Goal: Task Accomplishment & Management: Manage account settings

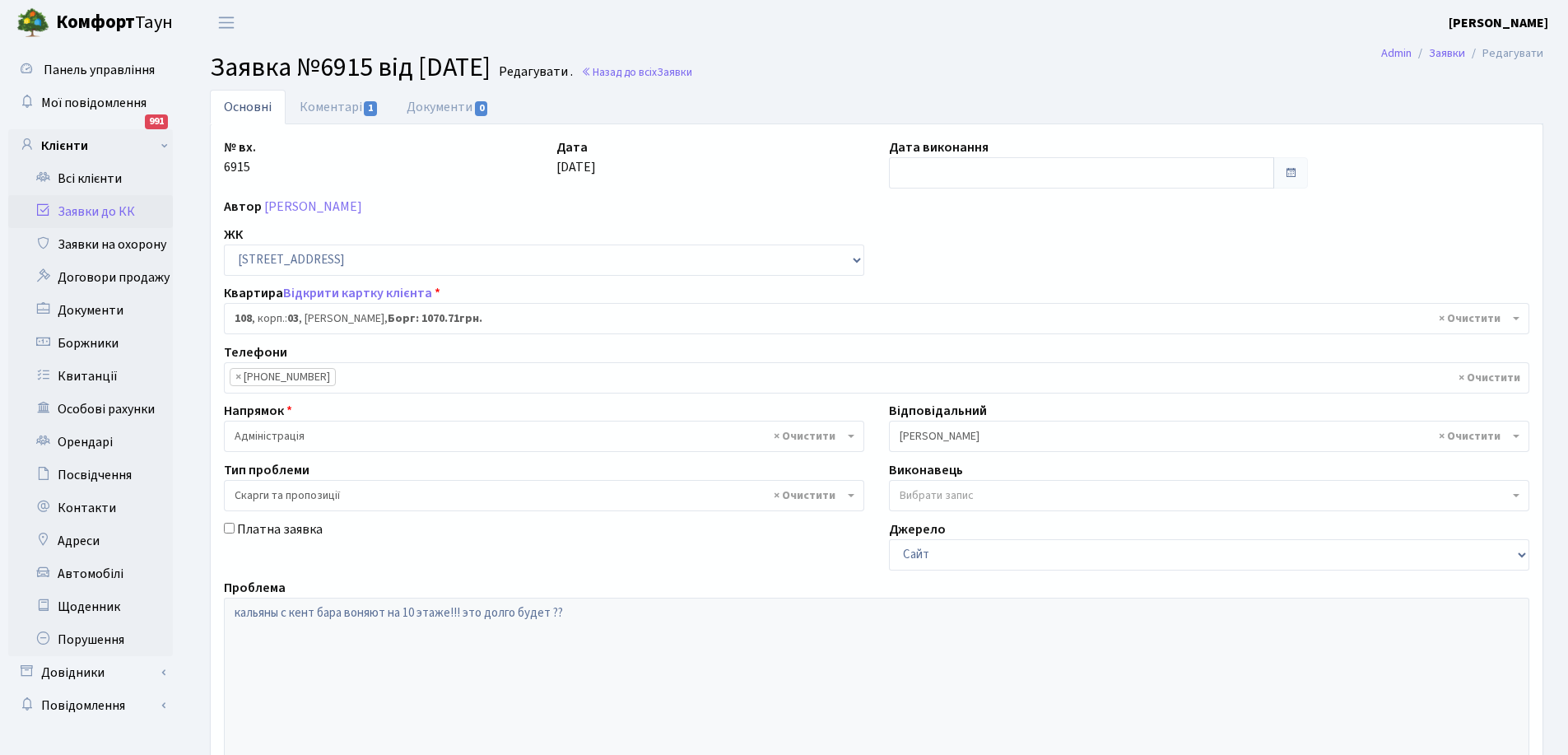
select select "20830"
select select "55"
click at [74, 211] on link "Заявки до КК" at bounding box center [90, 212] width 164 height 33
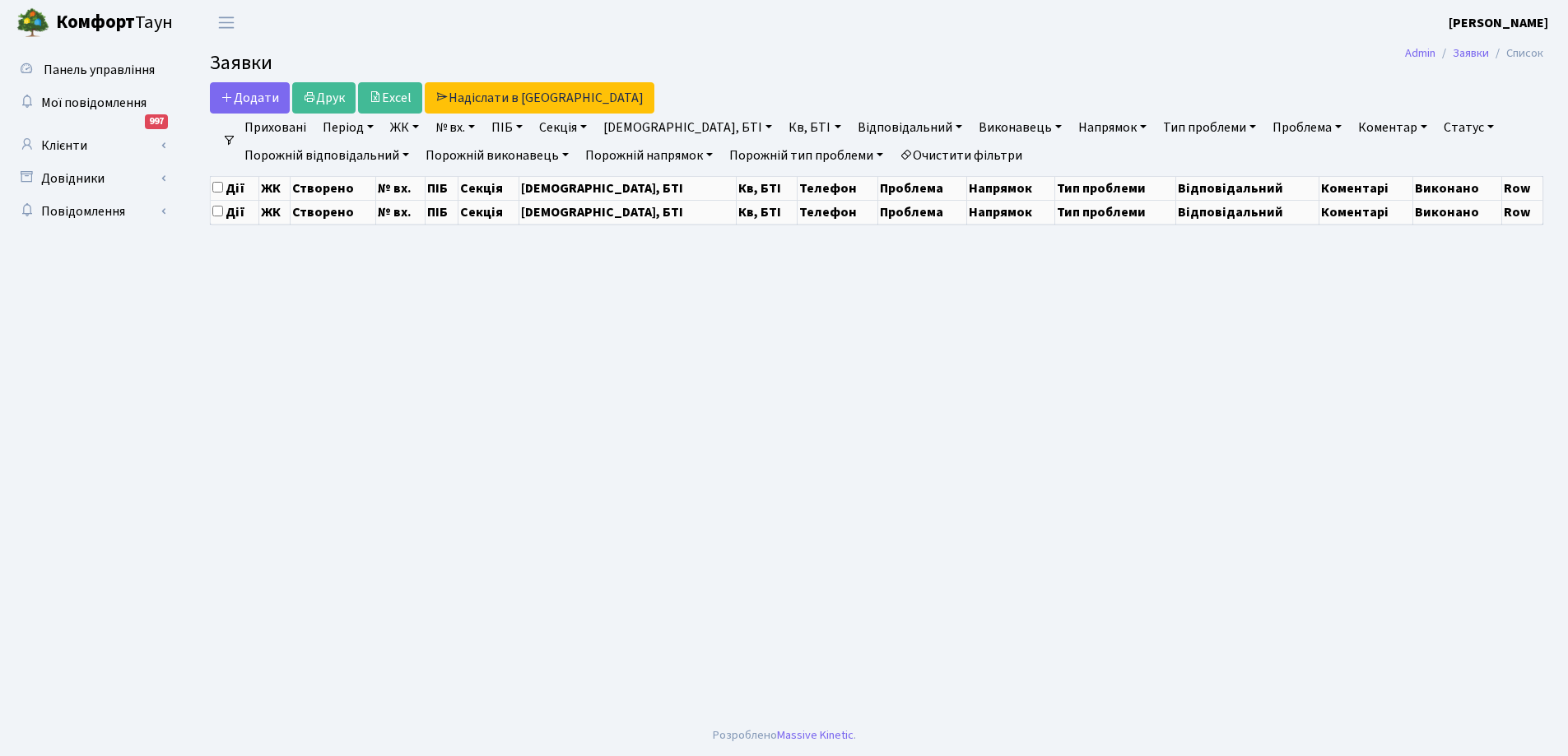
select select "25"
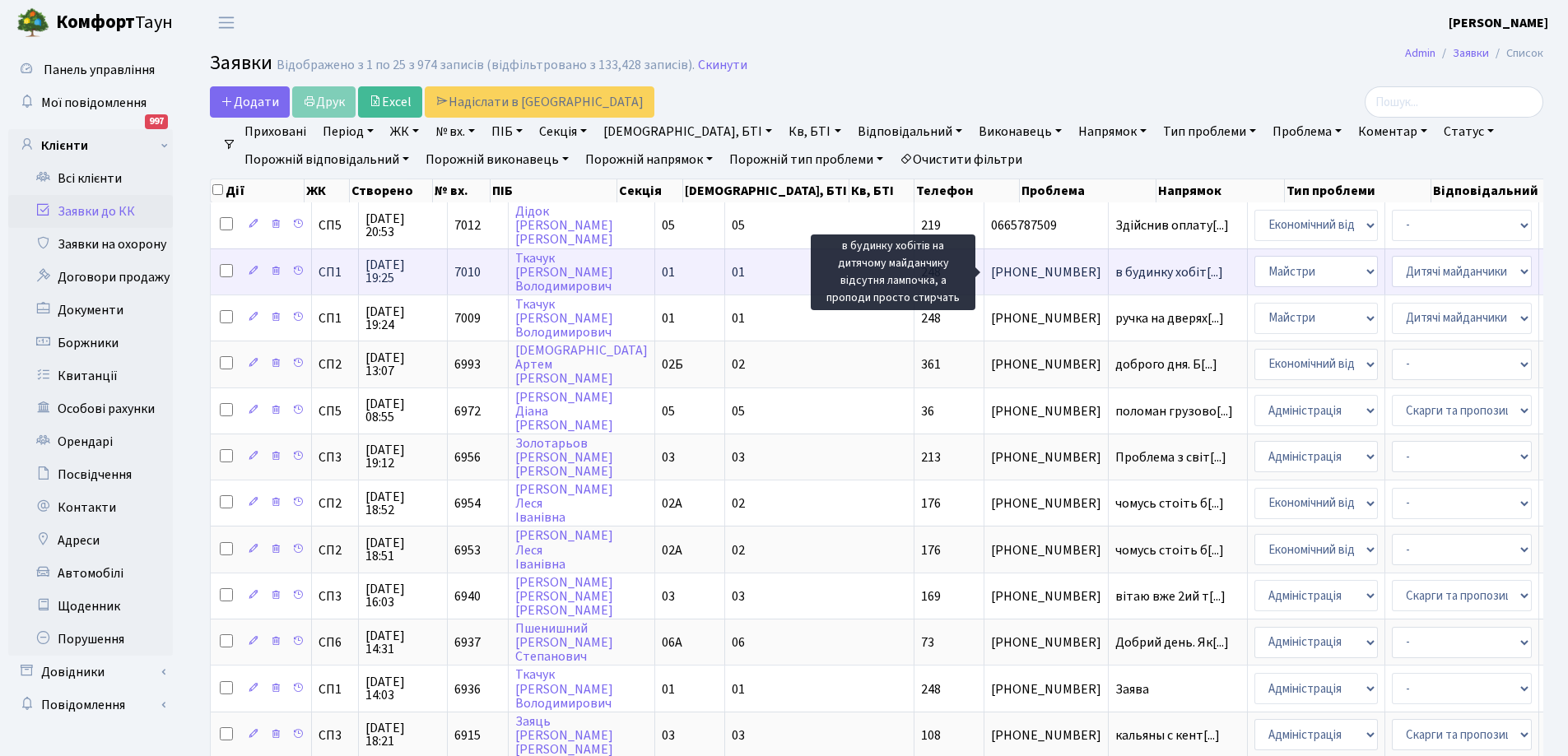
click at [1115, 268] on span "в будинку хобіт[...]" at bounding box center [1169, 272] width 108 height 18
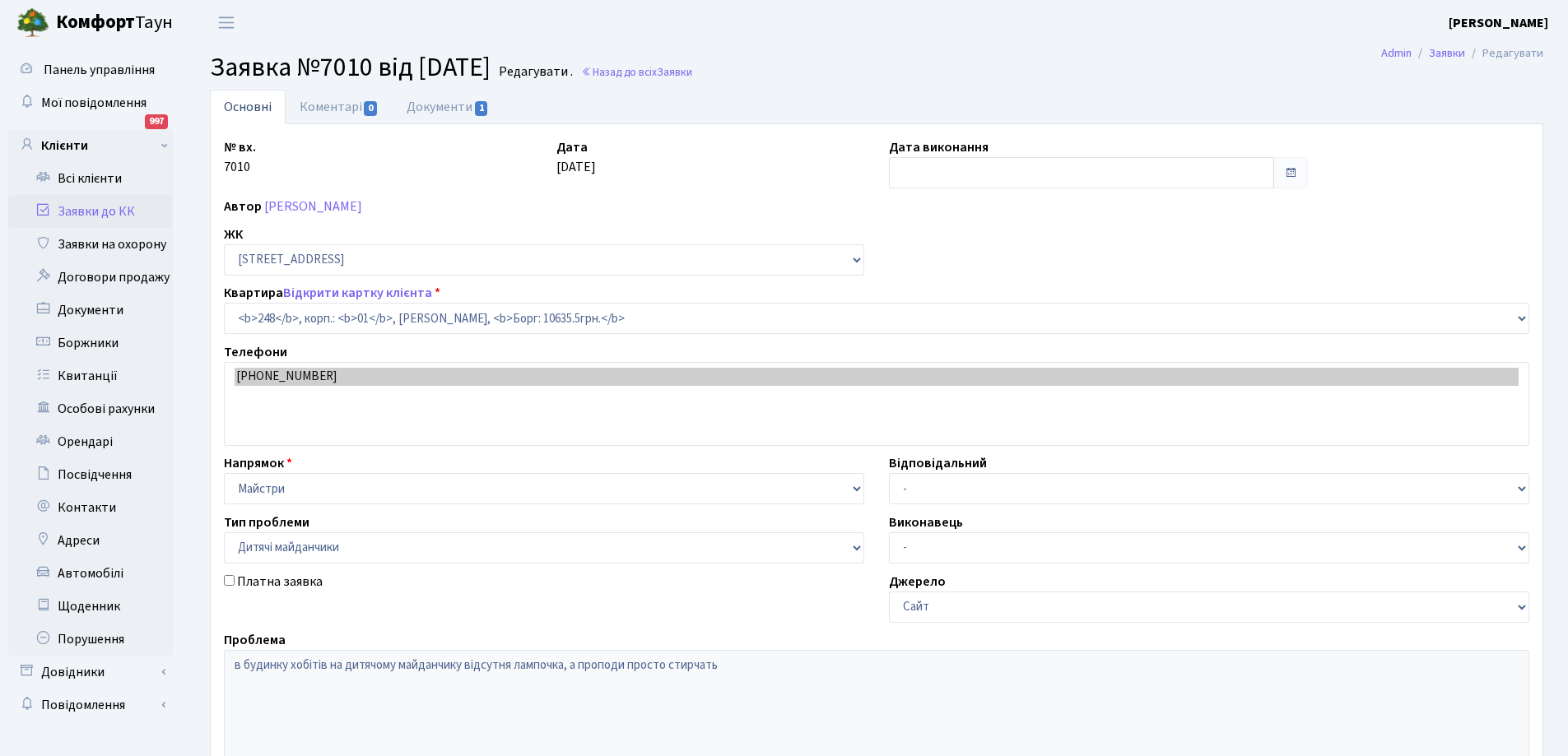
select select "20173"
select select "56"
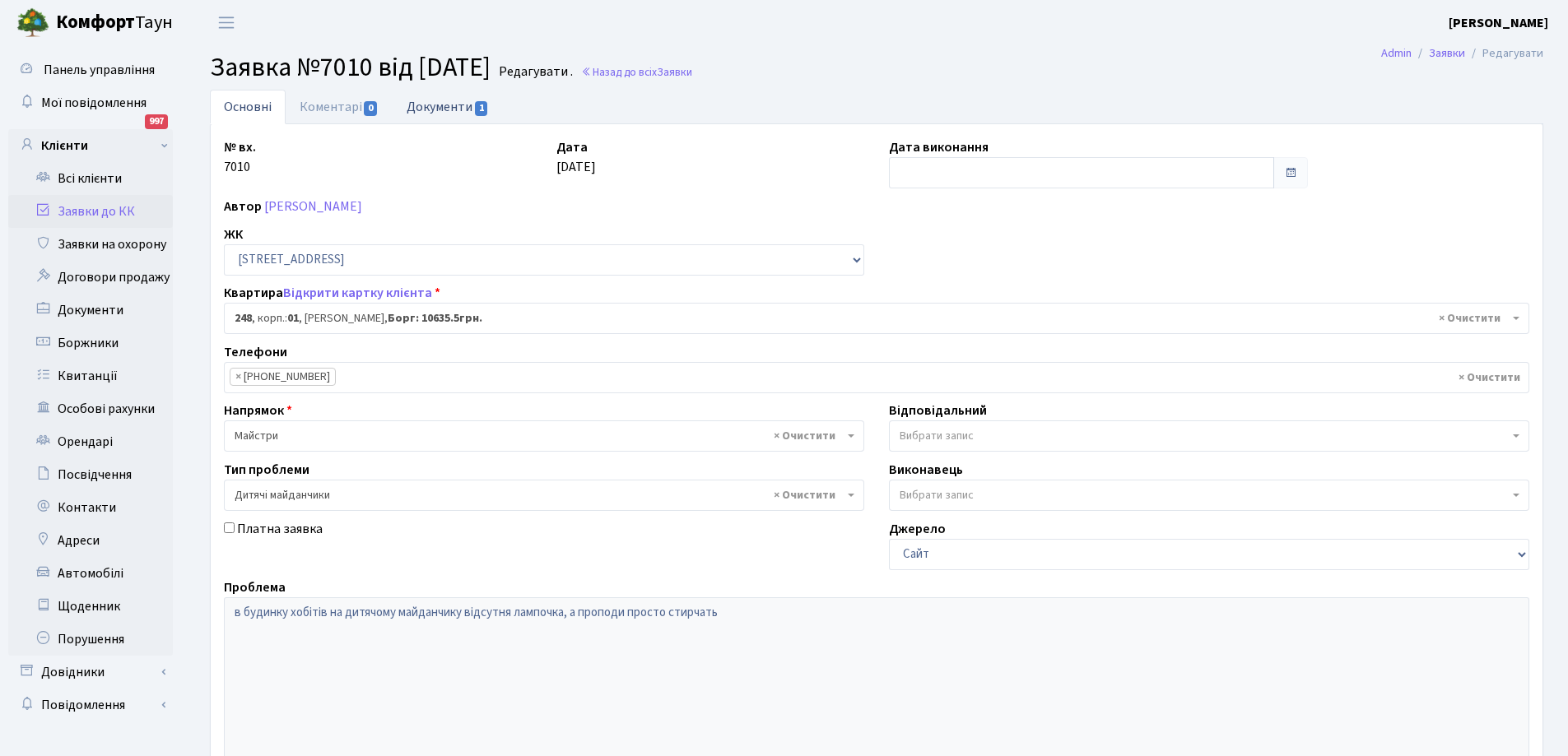
click at [438, 100] on link "Документи 1" at bounding box center [448, 107] width 110 height 34
select select "25"
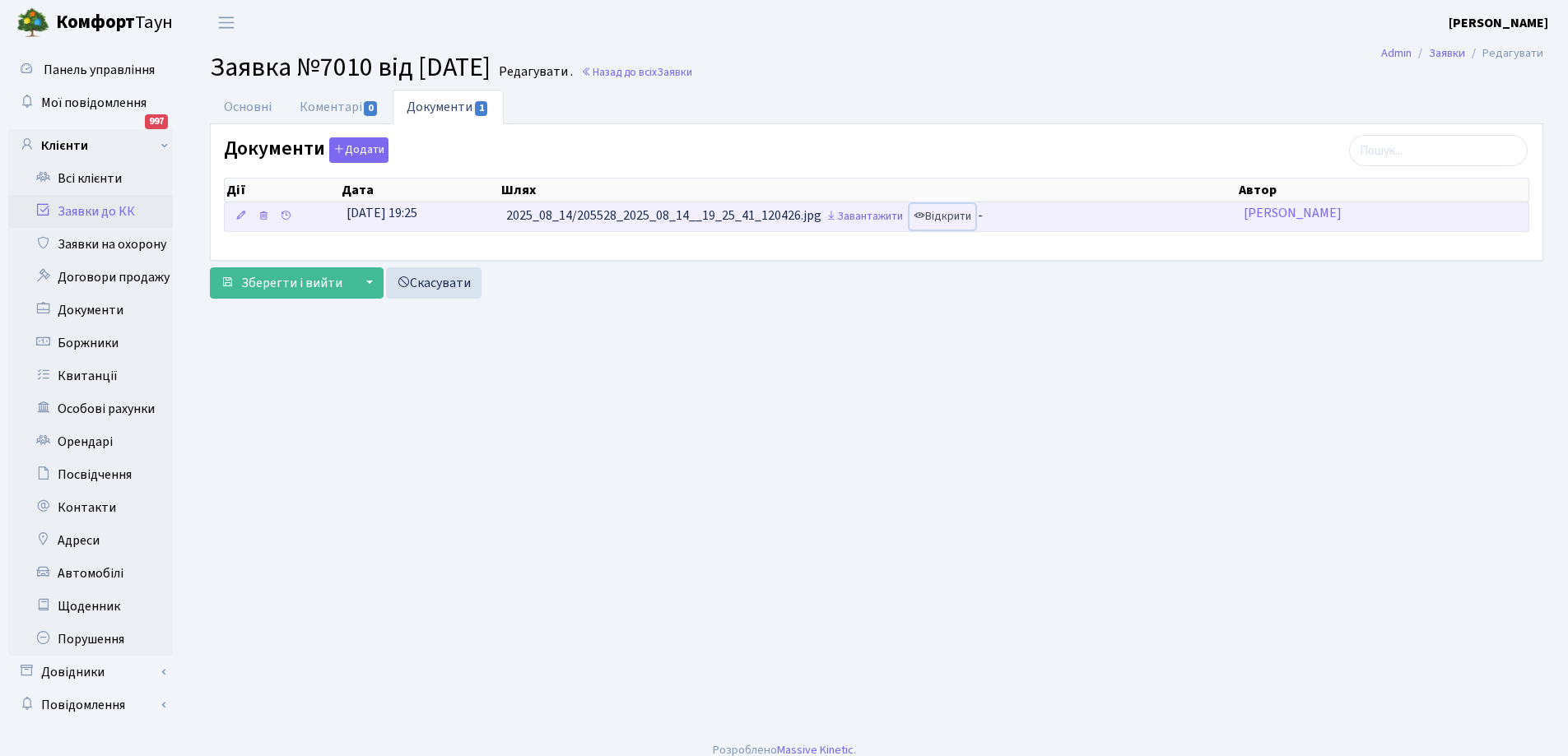
click at [954, 213] on link "Відкрити" at bounding box center [942, 216] width 65 height 26
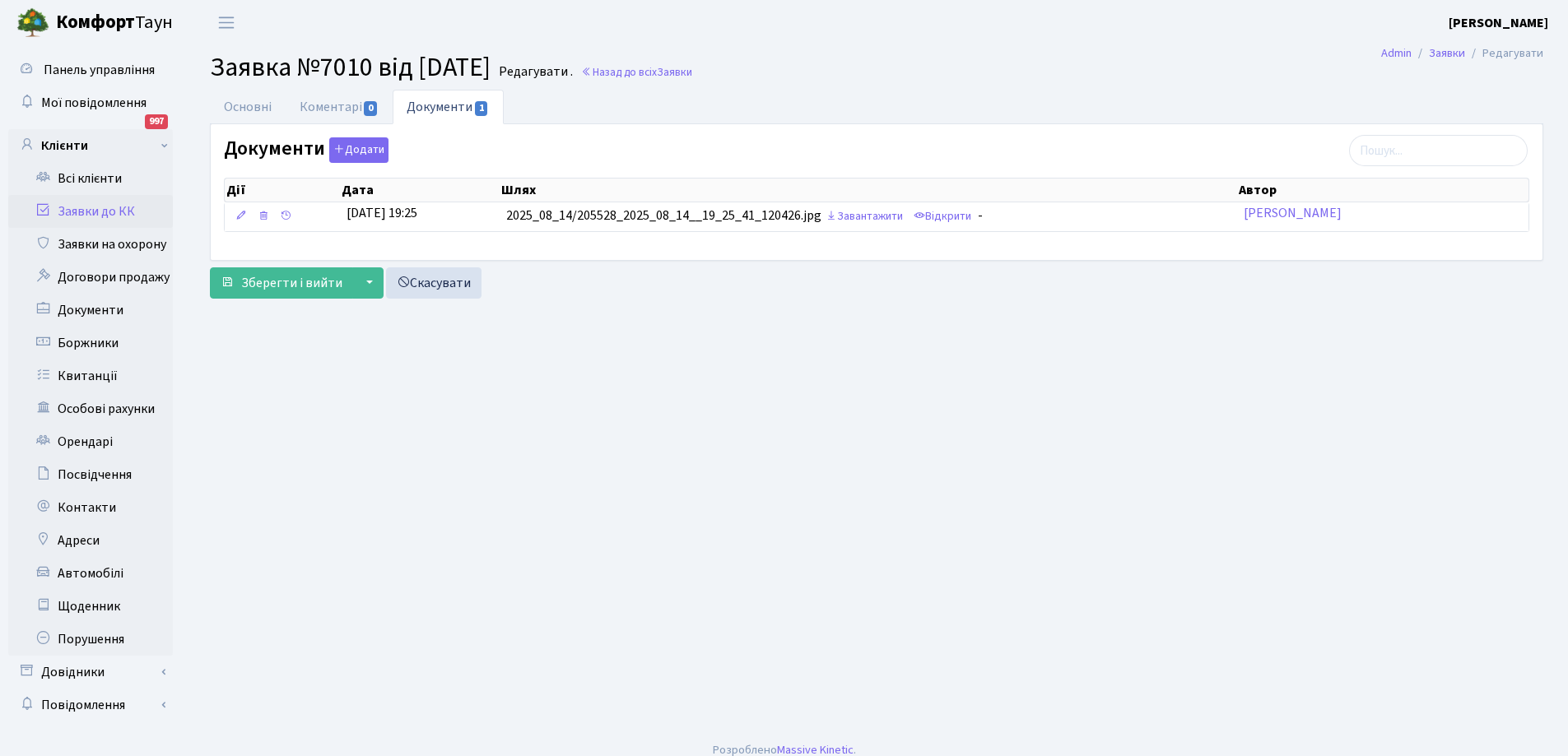
click at [70, 204] on link "Заявки до КК" at bounding box center [90, 212] width 164 height 33
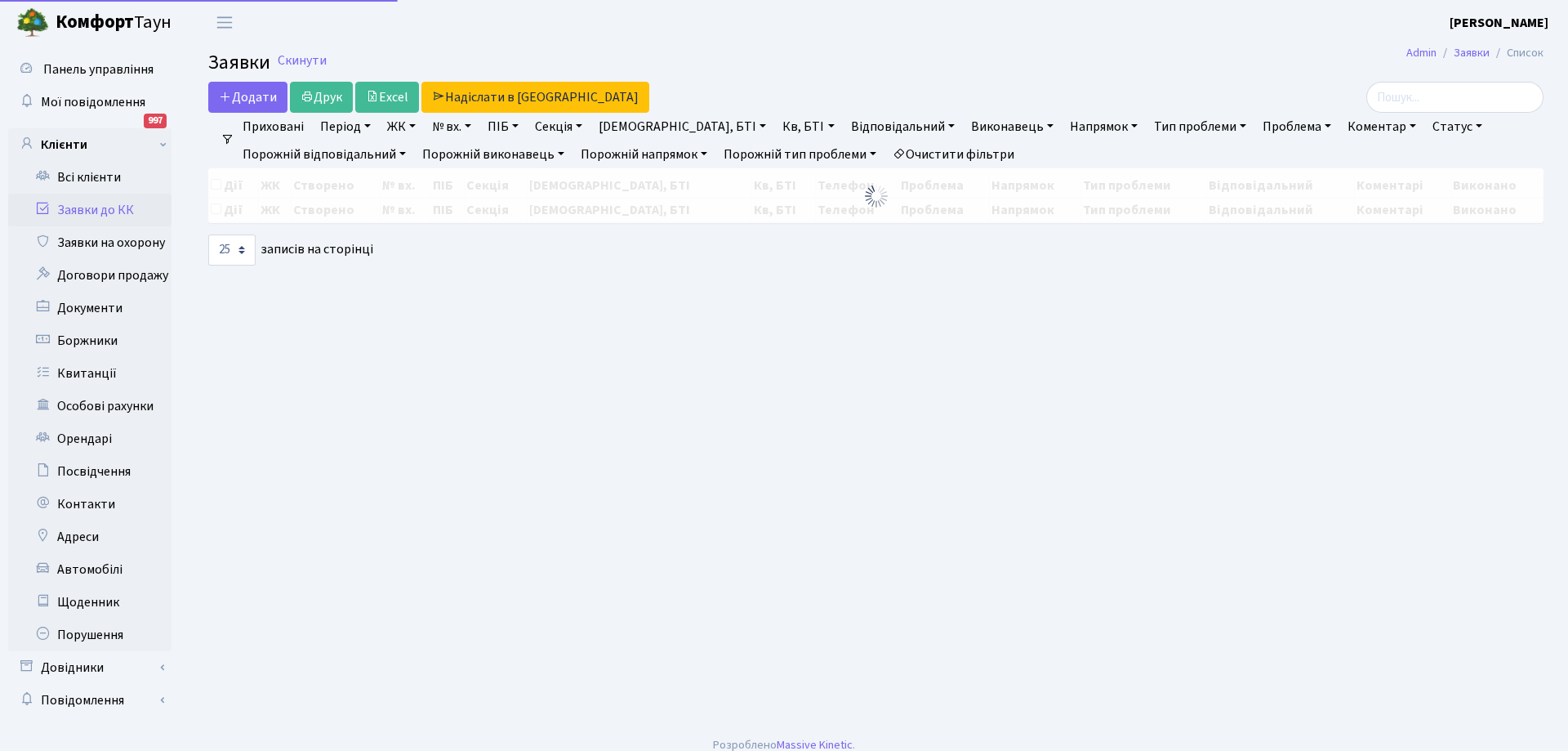
select select "25"
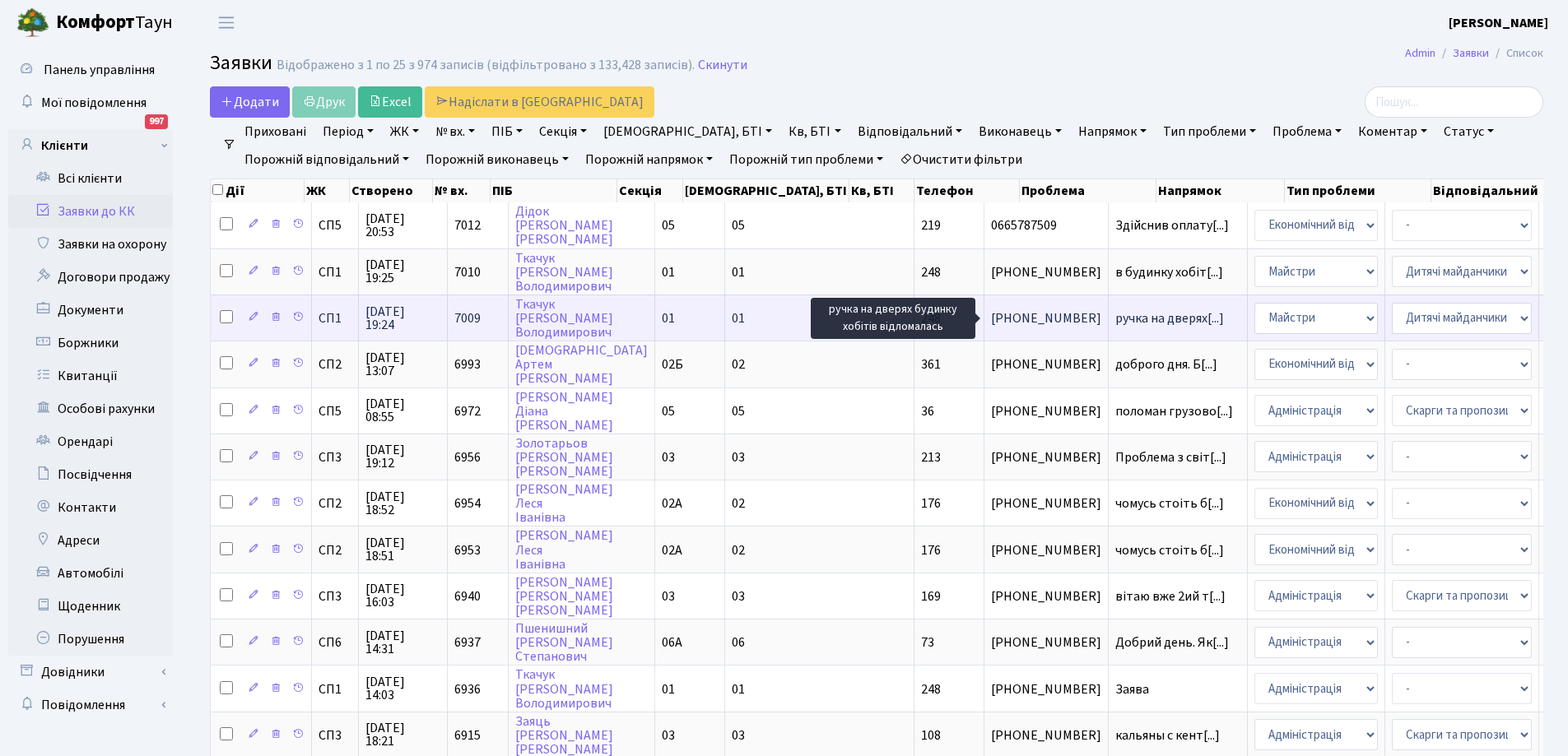
click at [1115, 319] on span "ручка на дверях[...]" at bounding box center [1169, 318] width 108 height 18
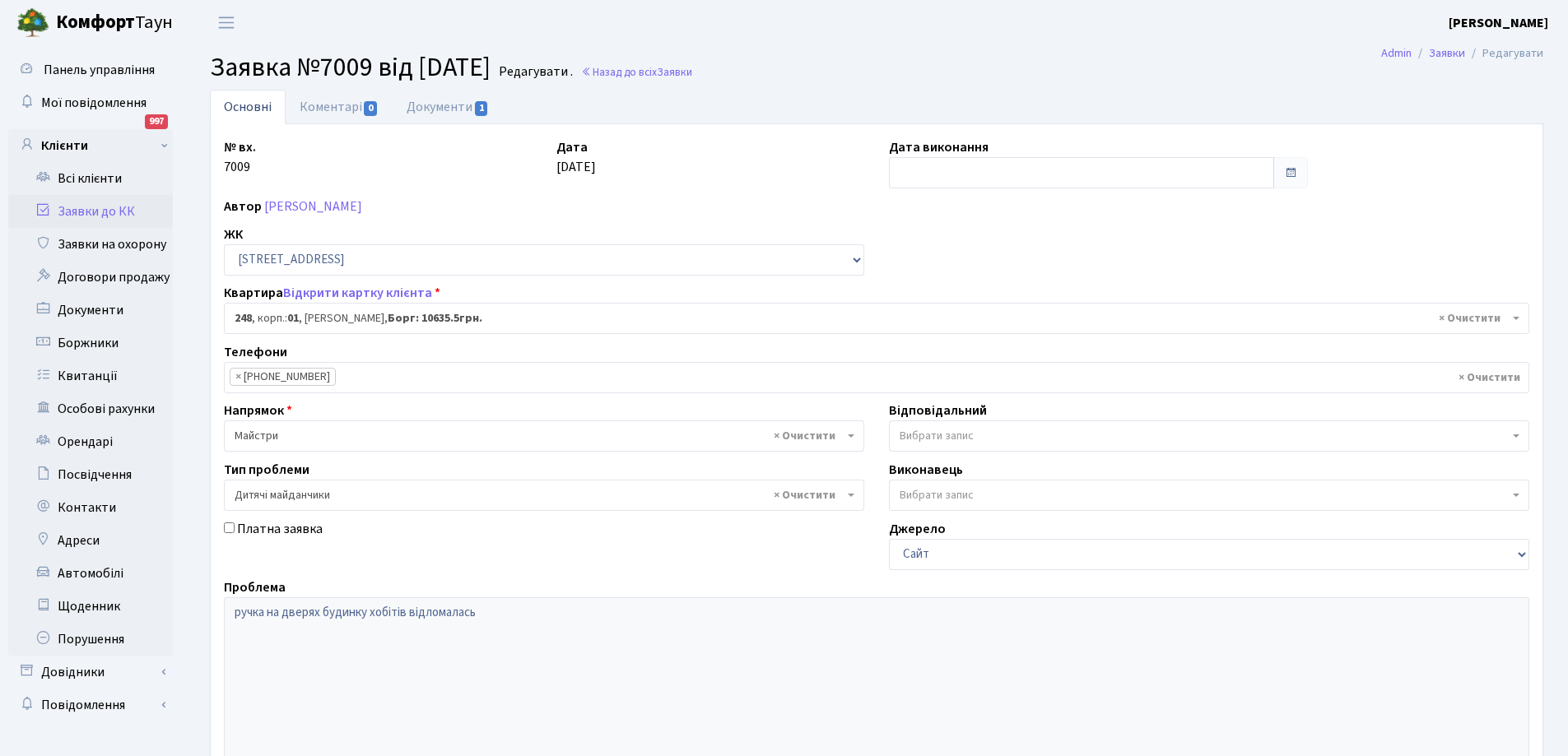
select select "20173"
select select "56"
click at [450, 103] on link "Документи 1" at bounding box center [448, 107] width 110 height 34
select select "25"
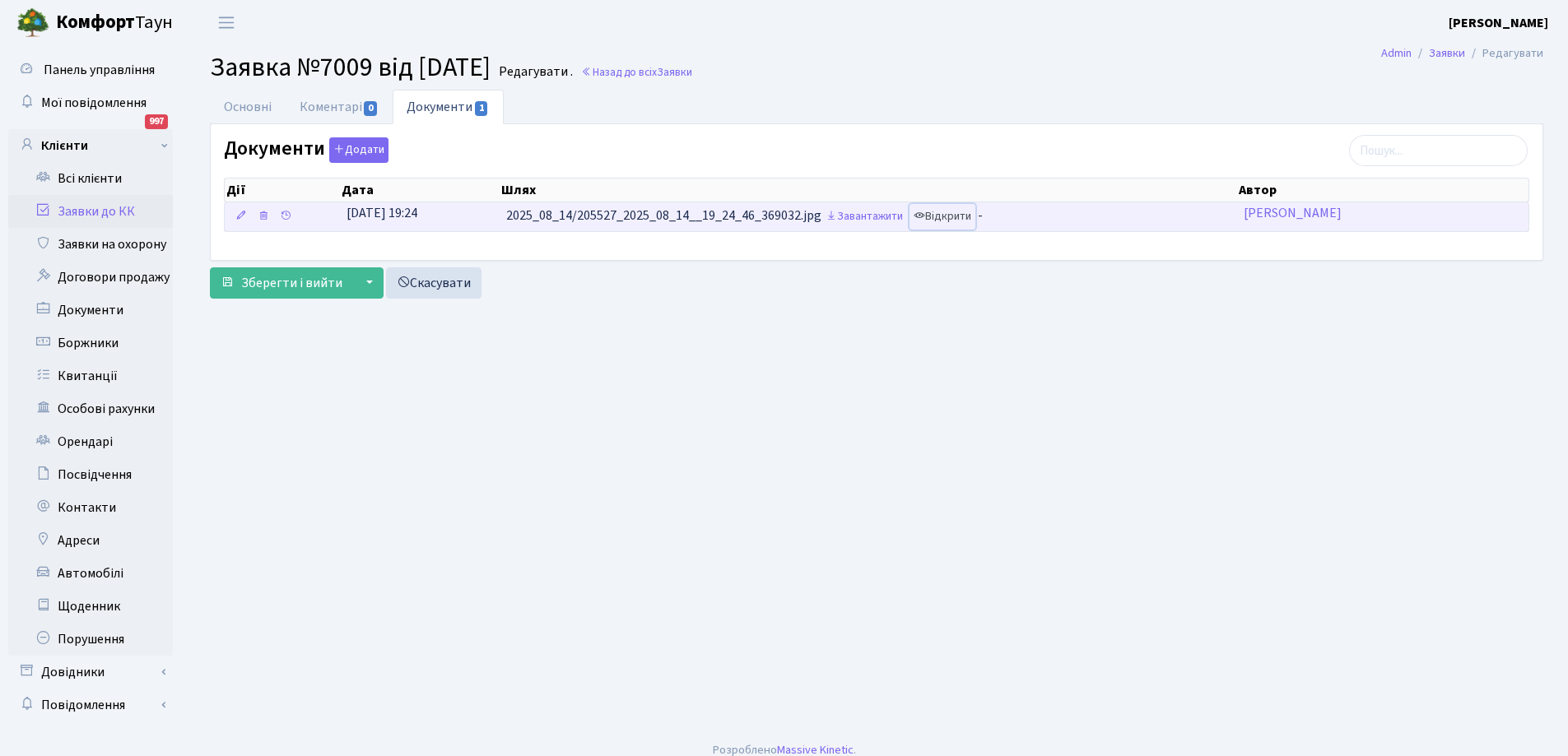
click at [952, 212] on link "Відкрити" at bounding box center [942, 216] width 65 height 26
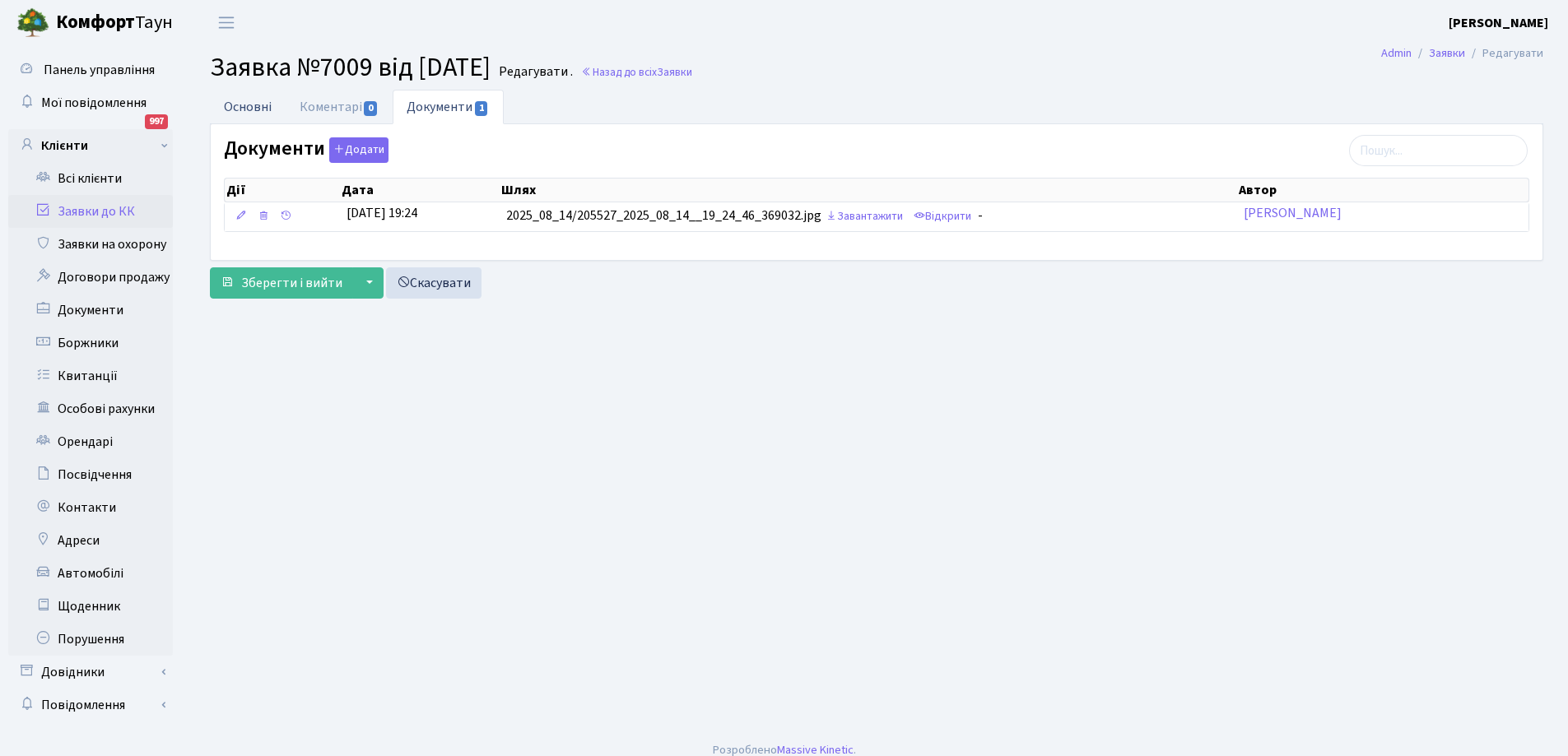
click at [251, 108] on link "Основні" at bounding box center [248, 107] width 76 height 34
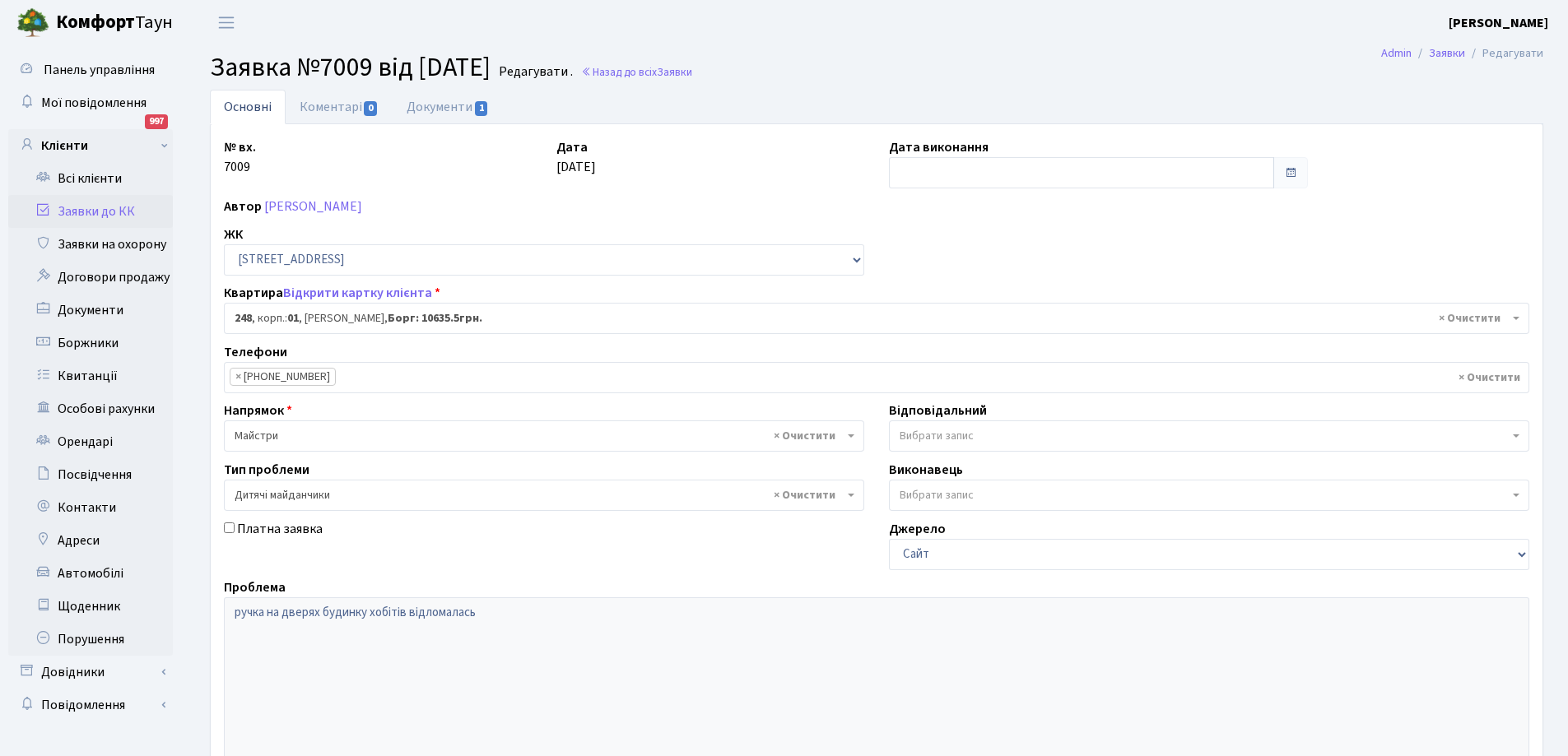
click at [83, 206] on link "Заявки до КК" at bounding box center [90, 212] width 164 height 33
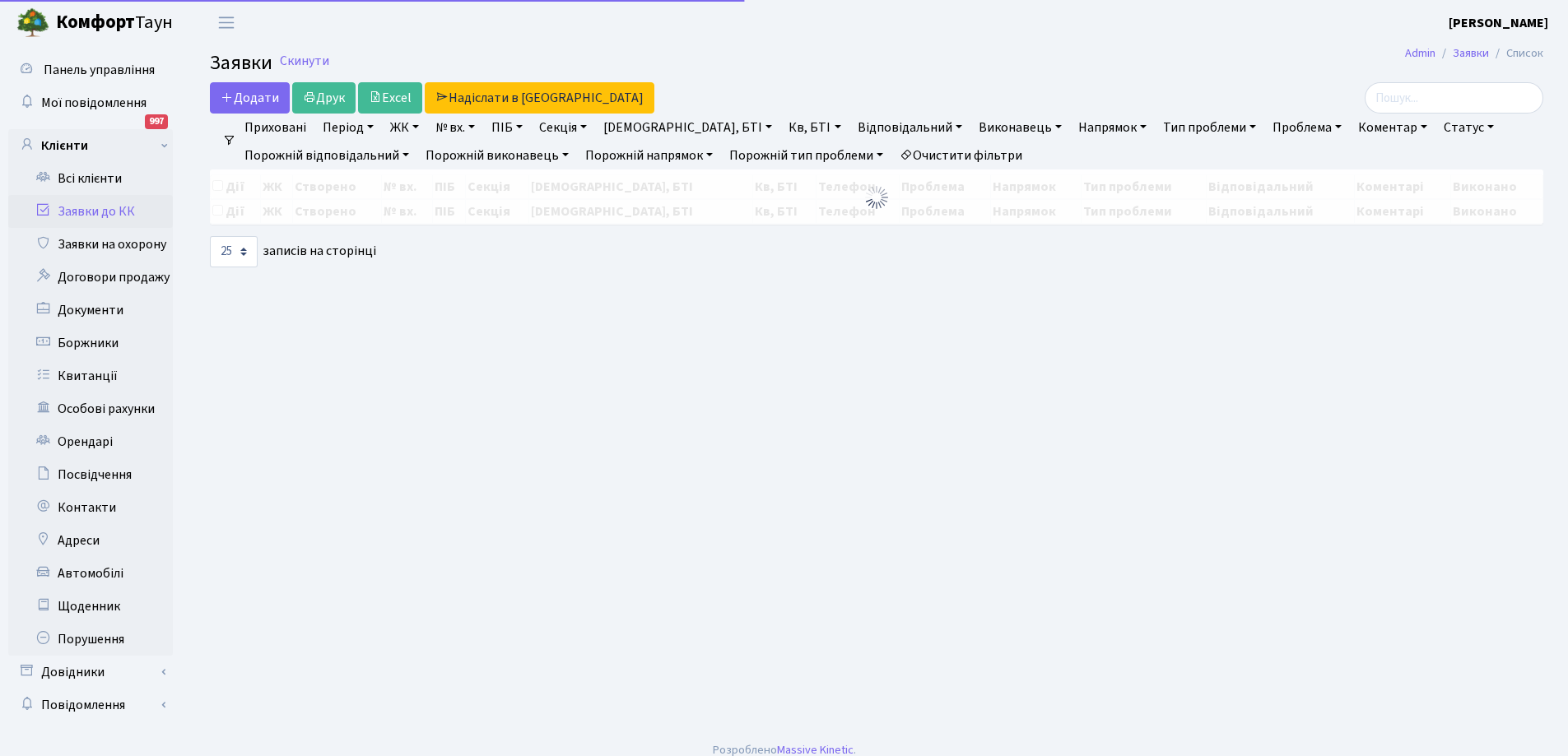
select select "25"
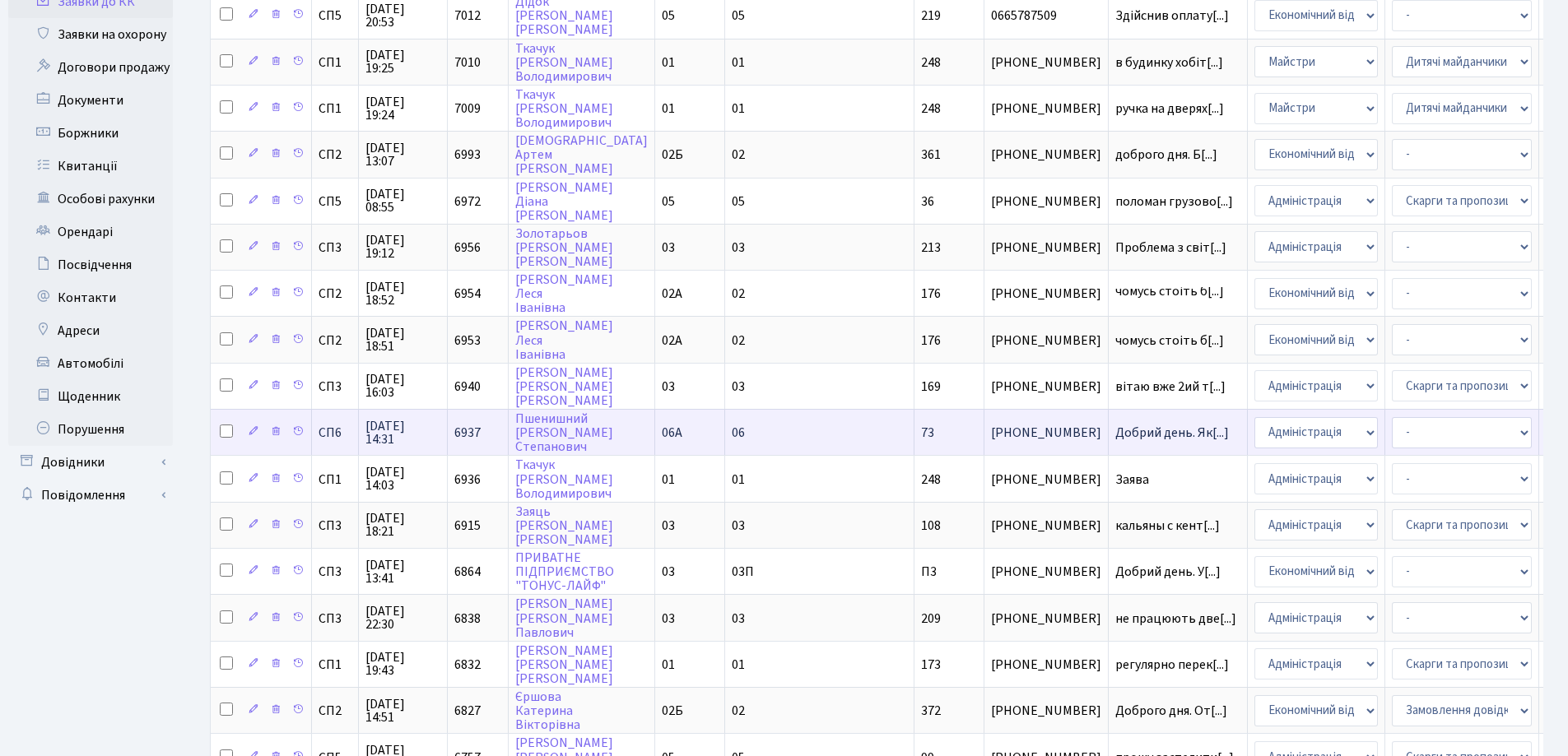
scroll to position [247, 0]
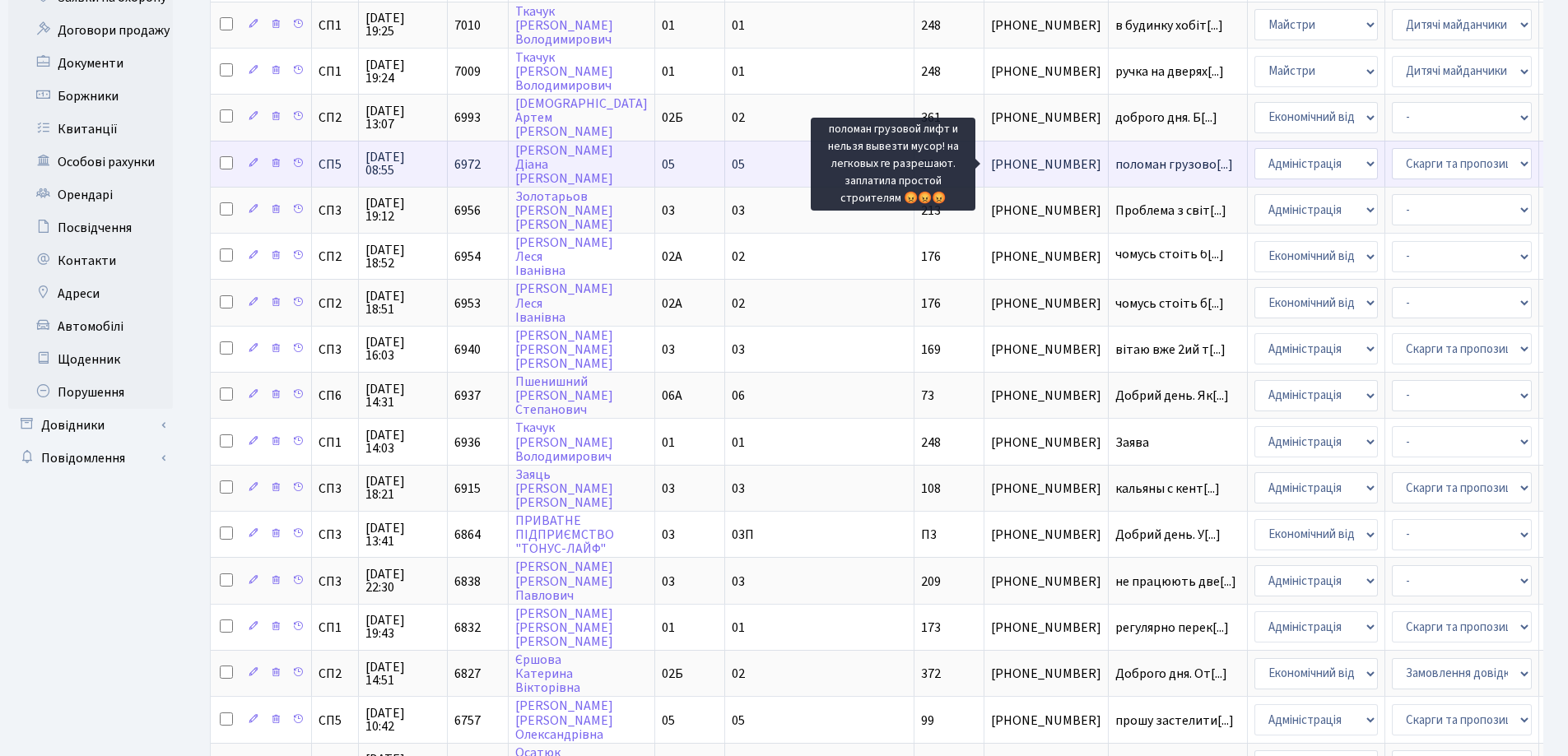
click at [1115, 164] on span "поломан грузово[...]" at bounding box center [1174, 164] width 118 height 18
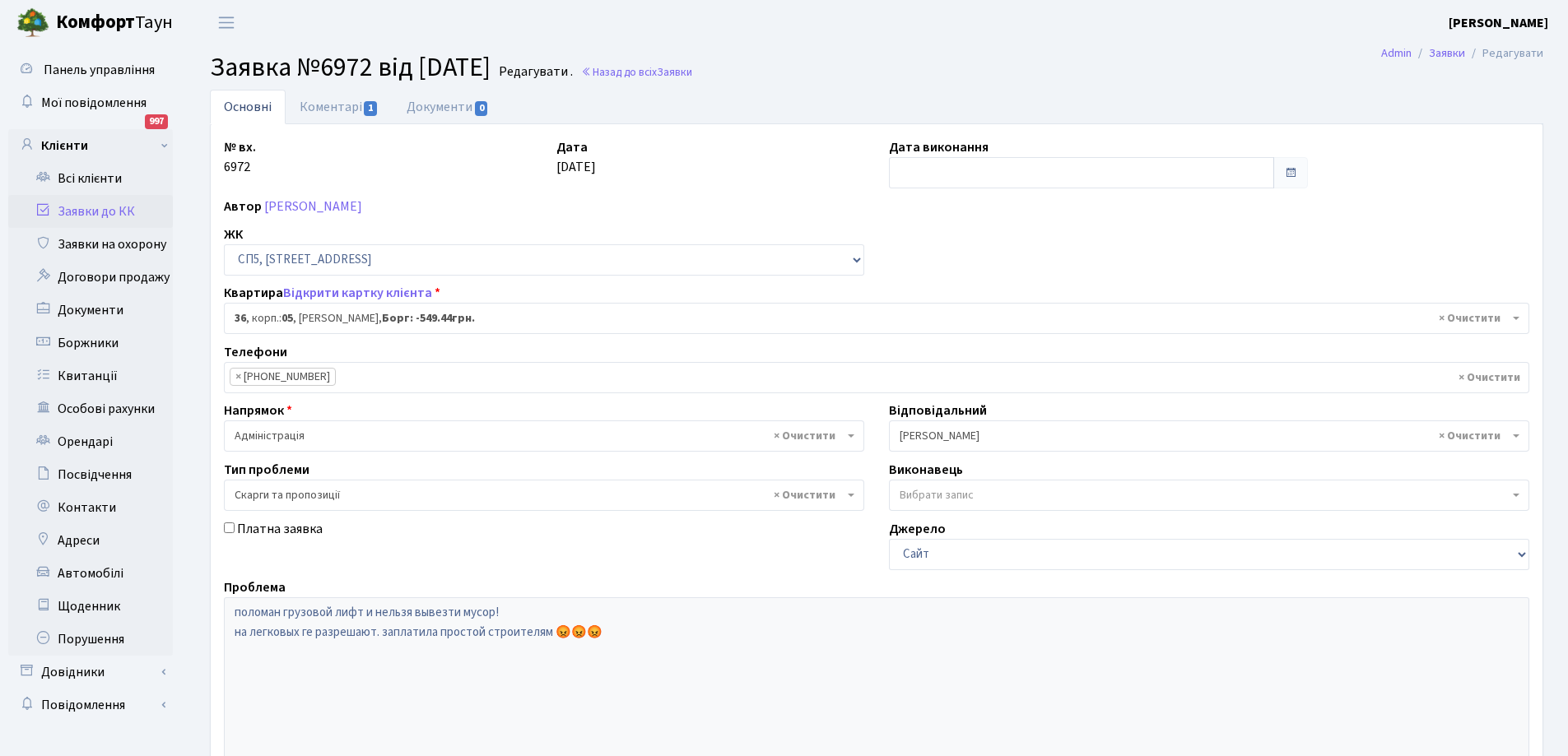
select select "21445"
select select "55"
click at [313, 107] on link "Коментарі 1" at bounding box center [339, 107] width 107 height 34
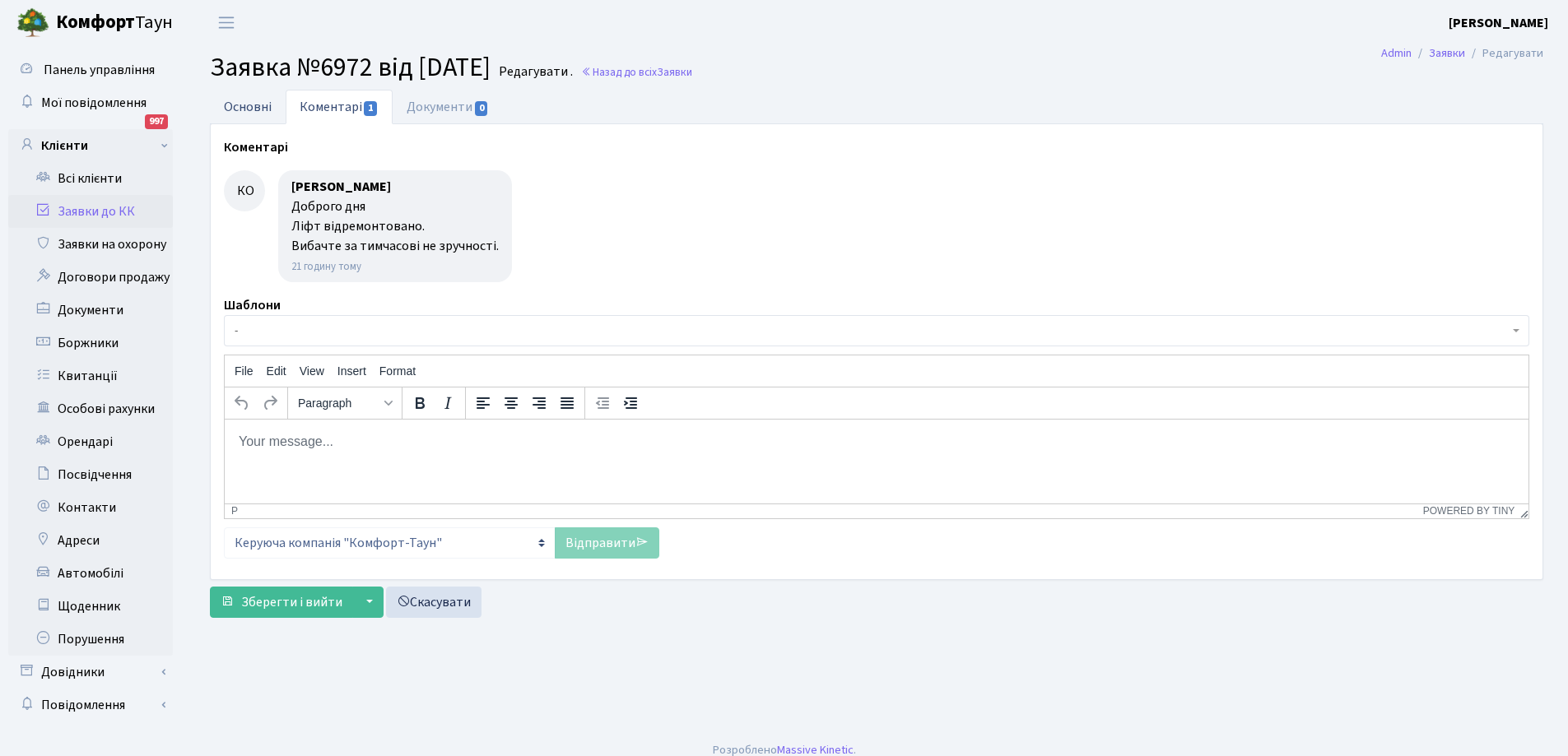
click at [252, 102] on link "Основні" at bounding box center [248, 107] width 76 height 34
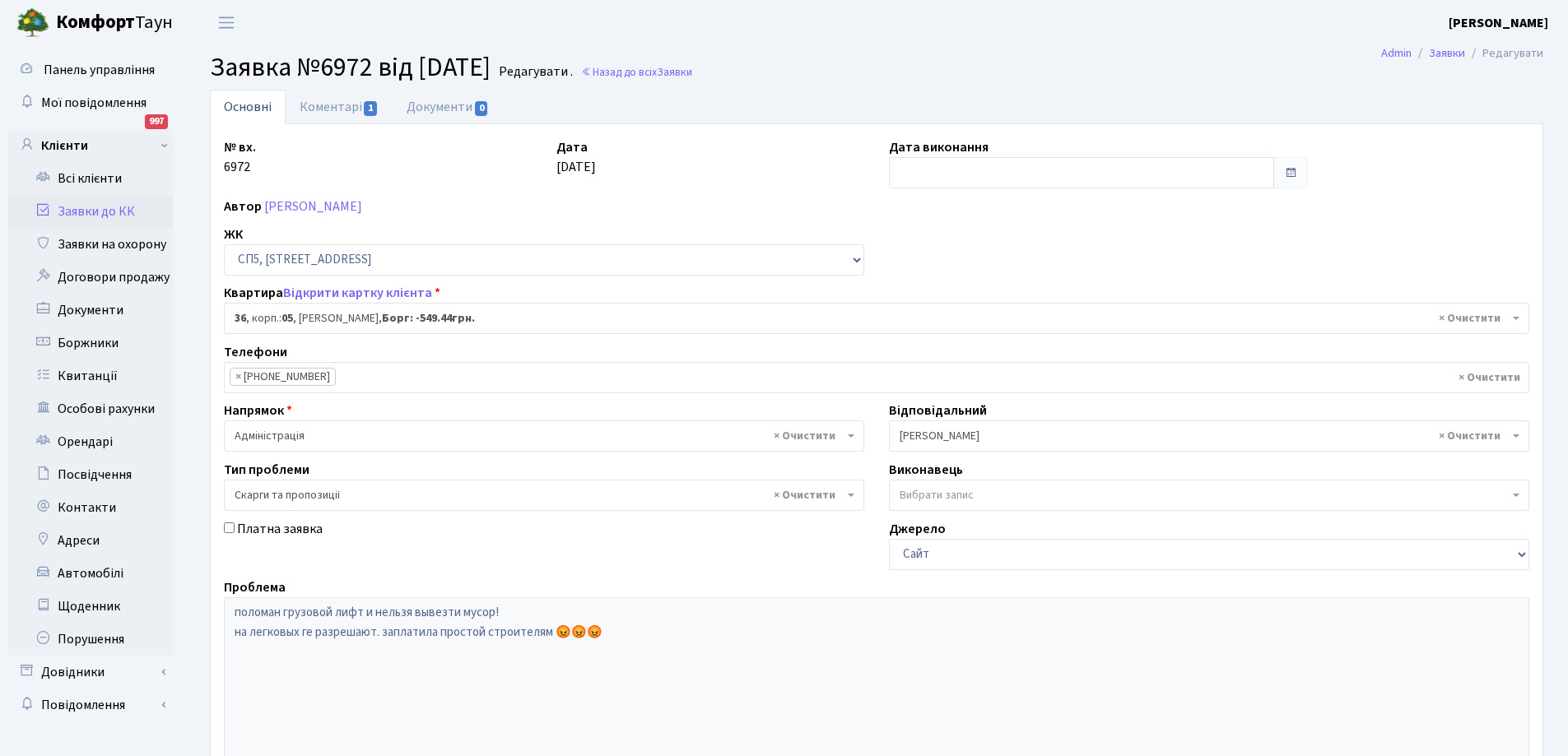
click at [89, 211] on link "Заявки до КК" at bounding box center [90, 212] width 164 height 33
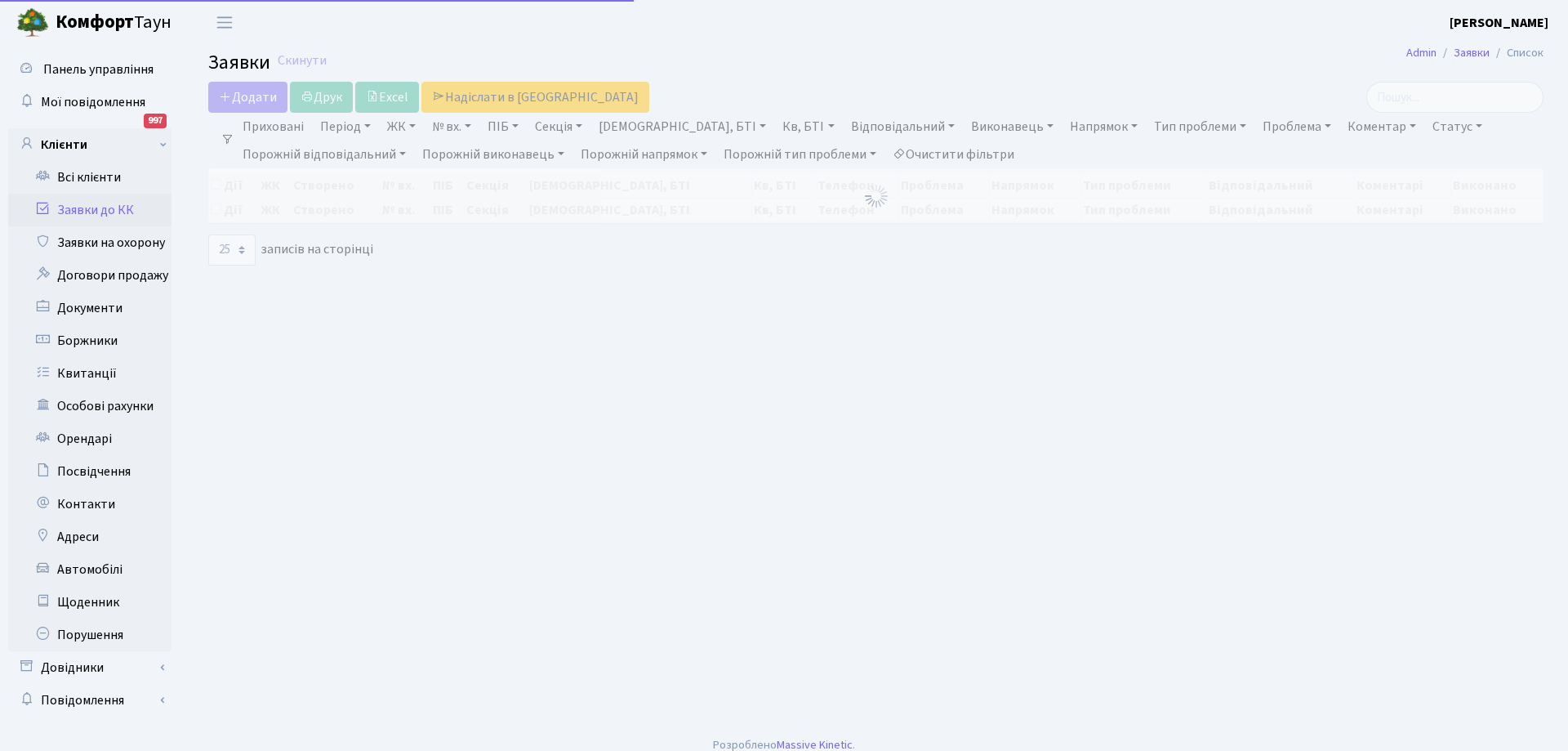
select select "25"
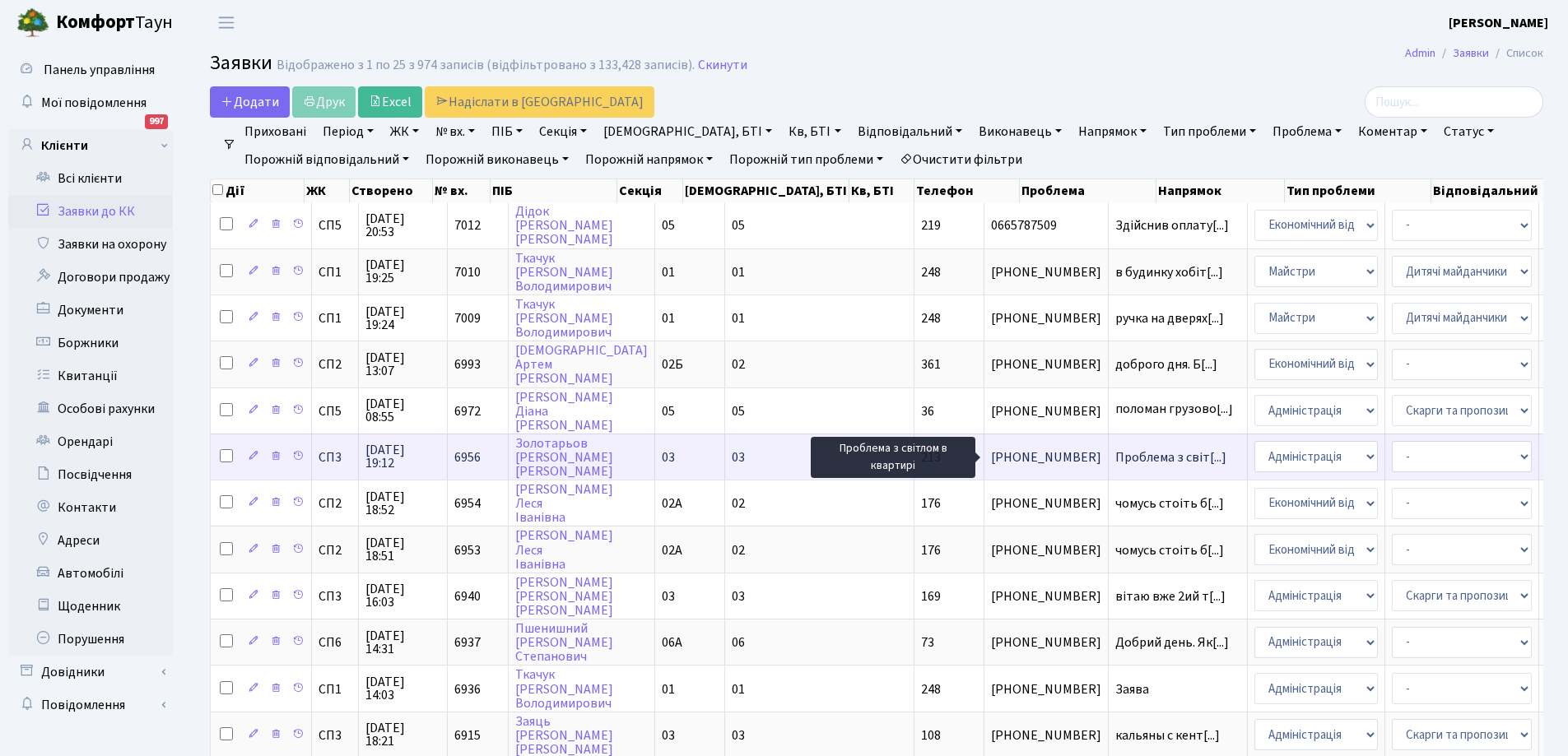
scroll to position [3, 0]
